Goal: Navigation & Orientation: Find specific page/section

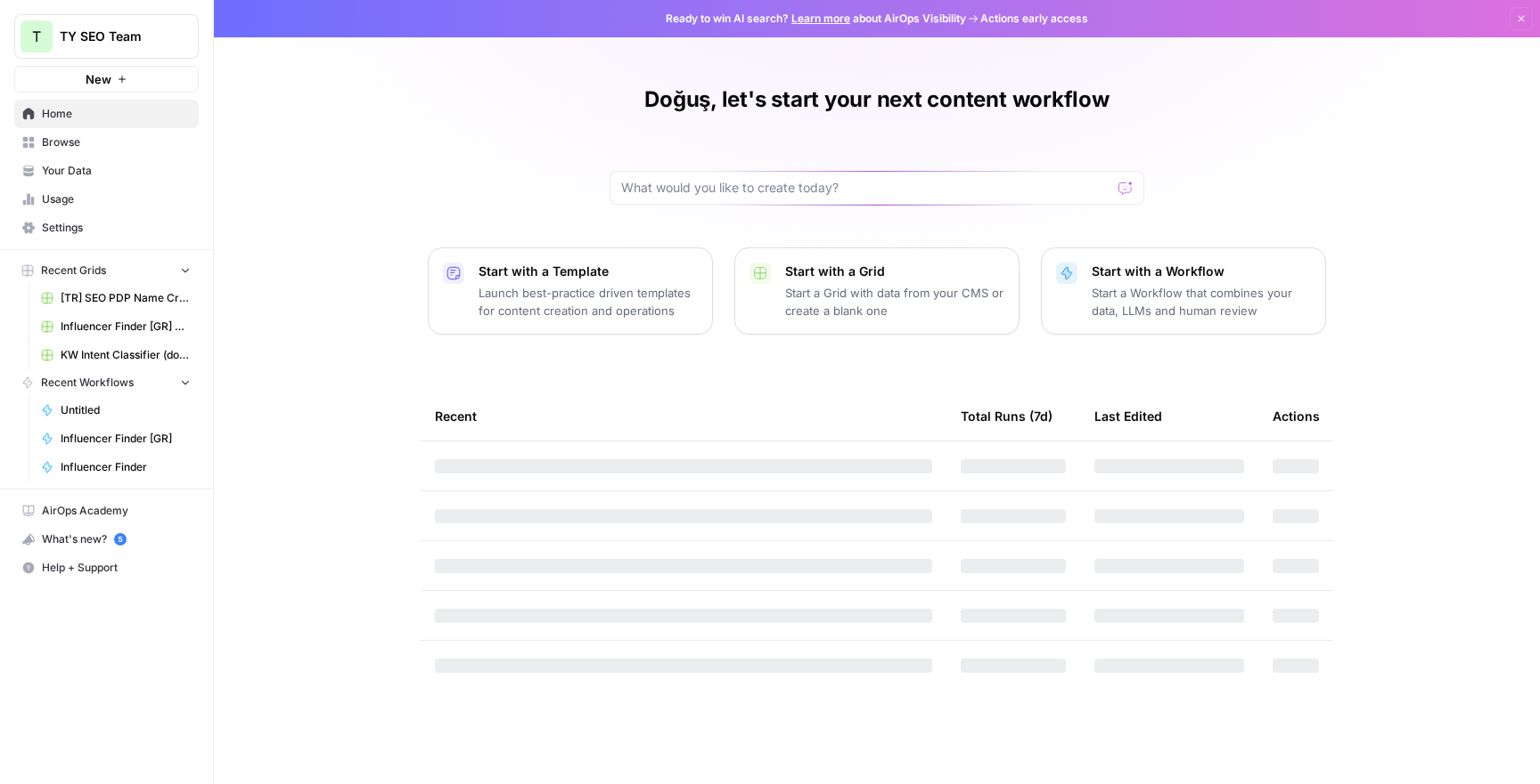
click at [127, 146] on span "Browse" at bounding box center [116, 142] width 149 height 16
